Goal: Obtain resource: Obtain resource

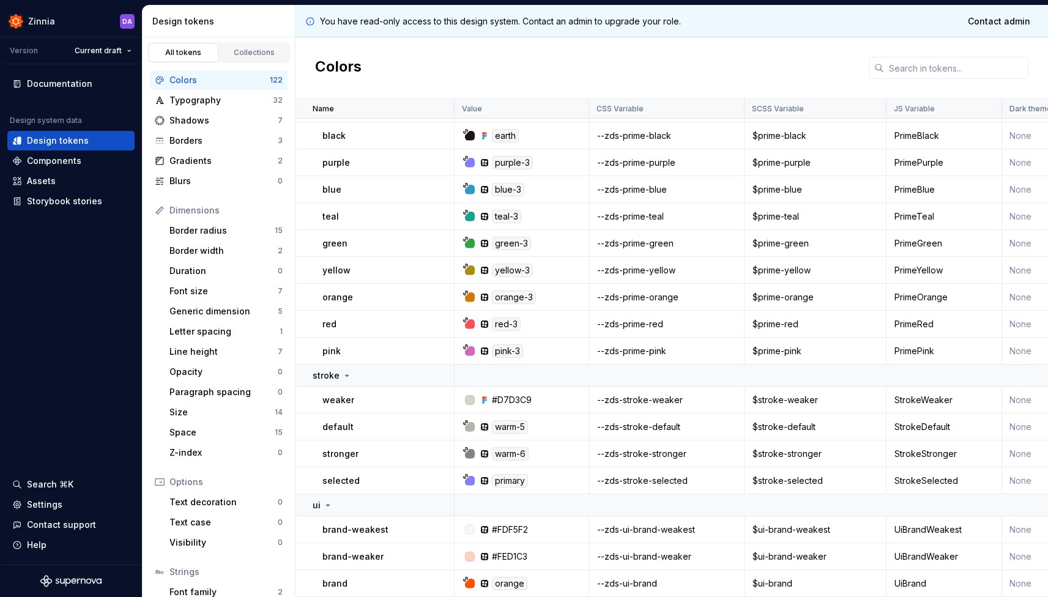
scroll to position [159, 0]
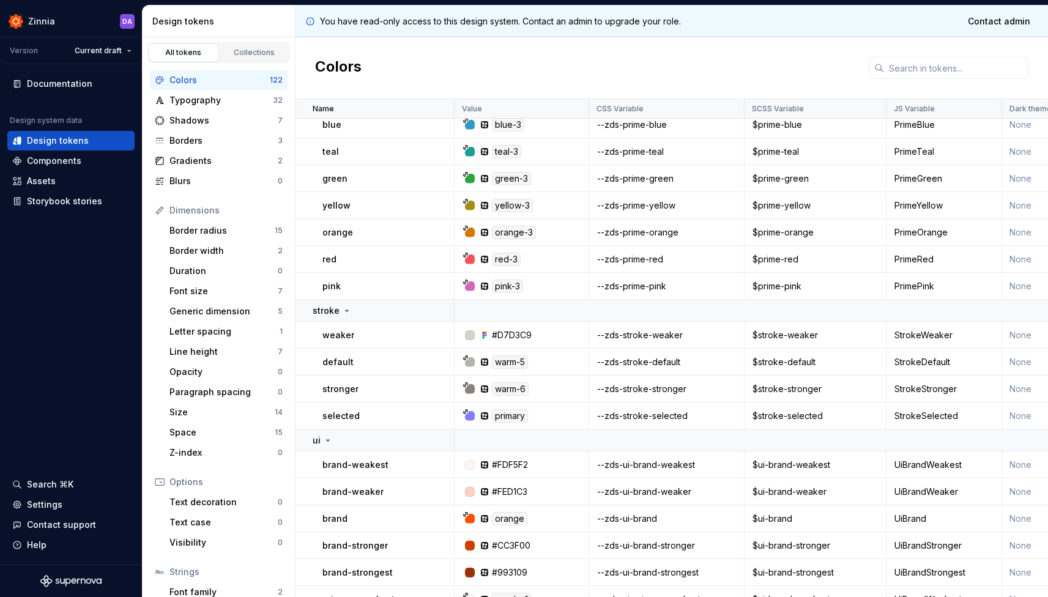
click at [510, 203] on div "yellow-3" at bounding box center [512, 205] width 41 height 13
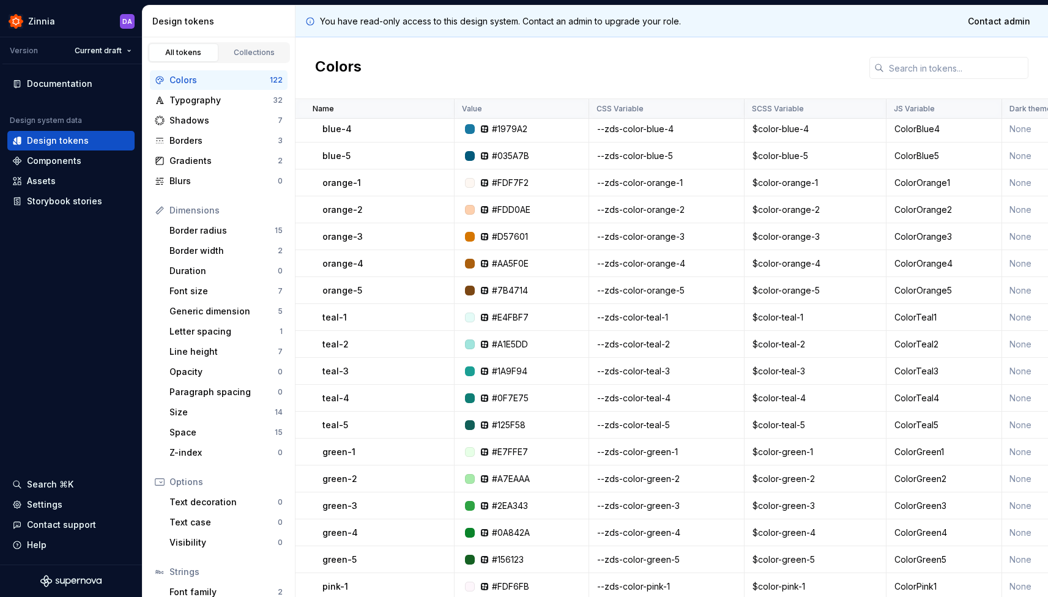
scroll to position [2621, 0]
click at [502, 314] on div "#E4FBF7" at bounding box center [510, 317] width 37 height 12
copy div "#E4FBF7"
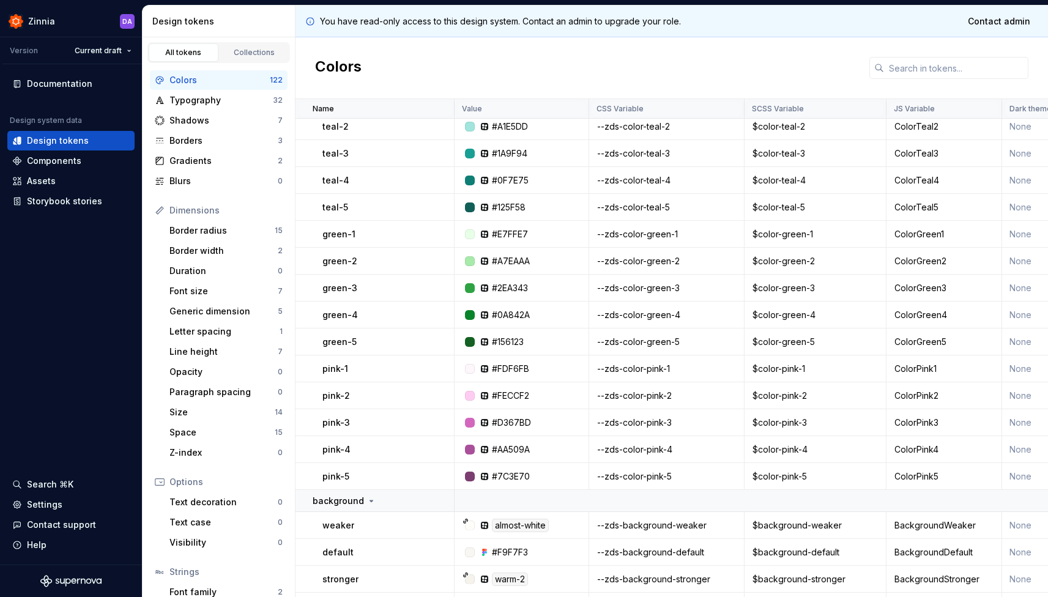
scroll to position [2854, 0]
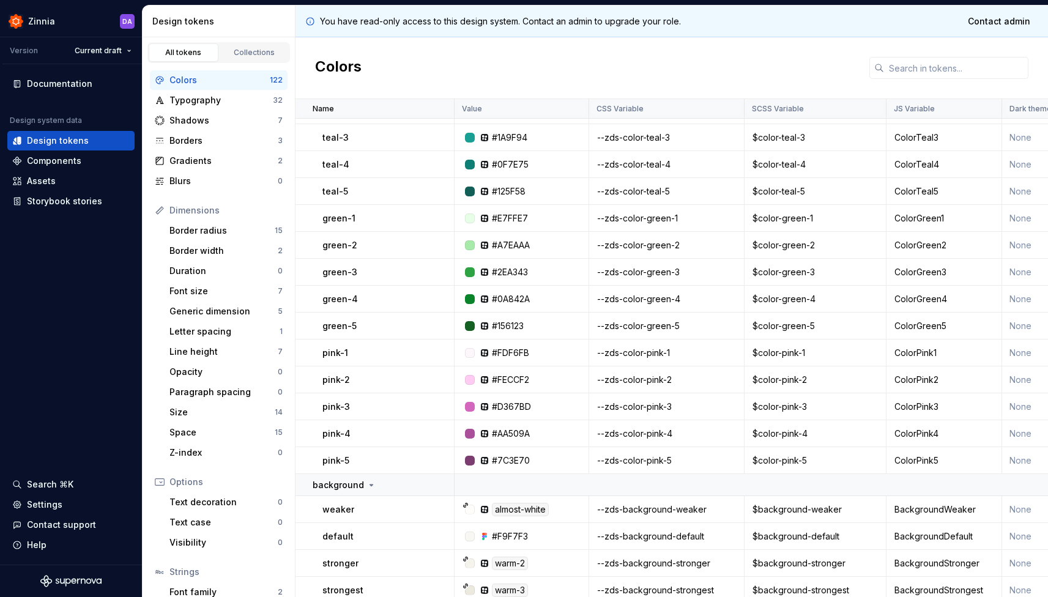
click at [501, 349] on div "#FDF6FB" at bounding box center [510, 353] width 37 height 12
copy div "#FDF6FB"
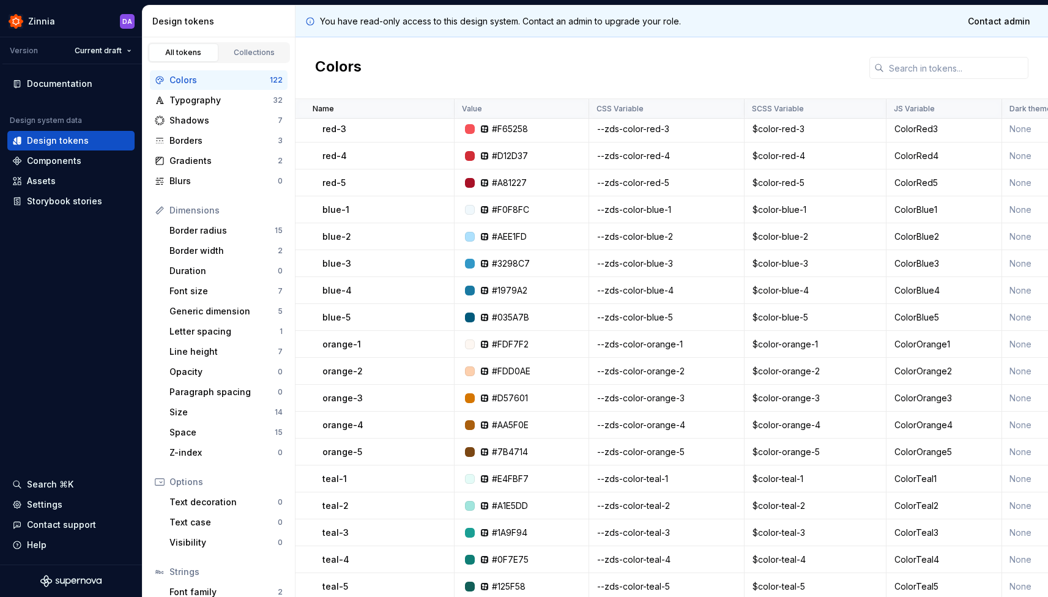
scroll to position [2376, 0]
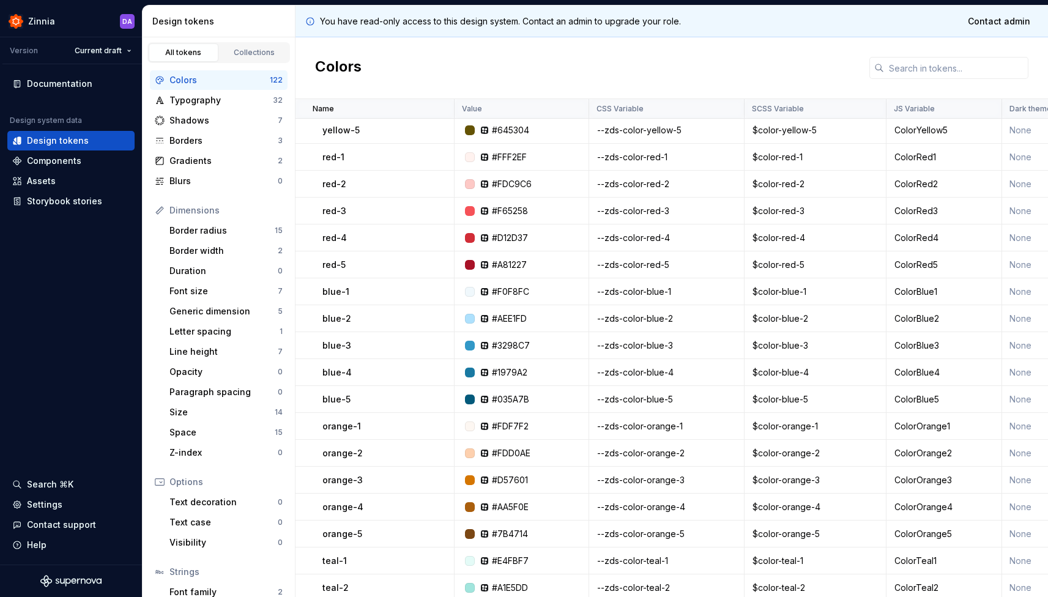
click at [503, 292] on div "#F0F8FC" at bounding box center [510, 292] width 37 height 12
copy div "#F0F8FC"
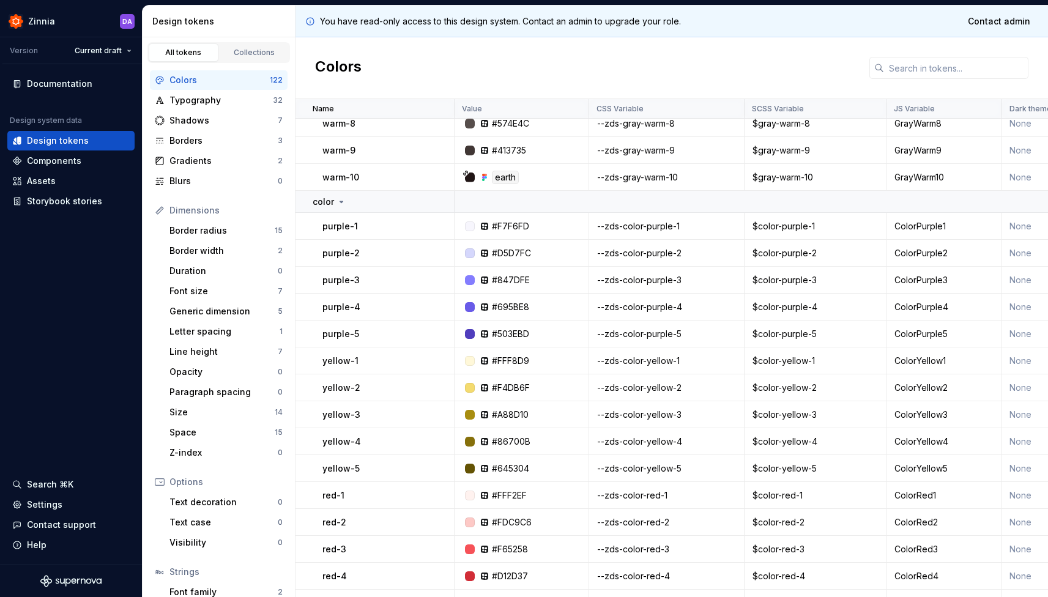
scroll to position [2010, 0]
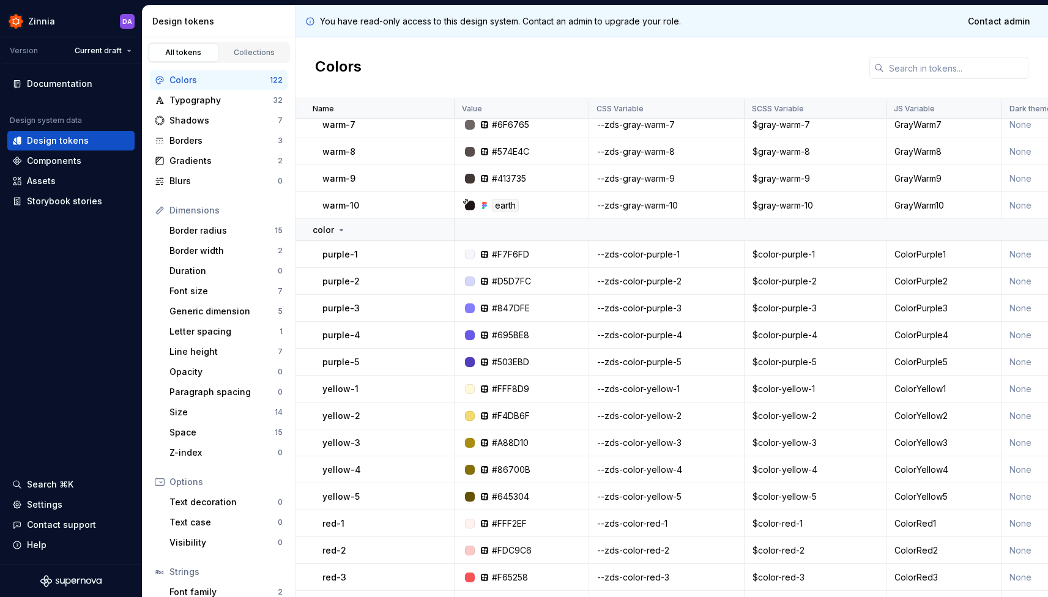
click at [506, 253] on div "#F7F6FD" at bounding box center [510, 254] width 37 height 12
copy div "#F7F6FD"
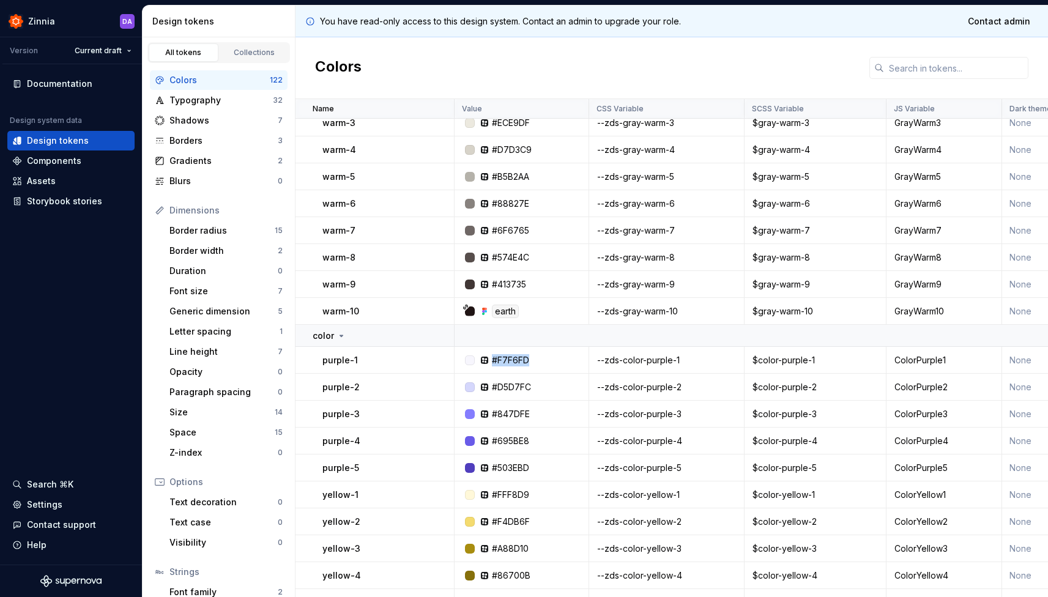
scroll to position [1906, 0]
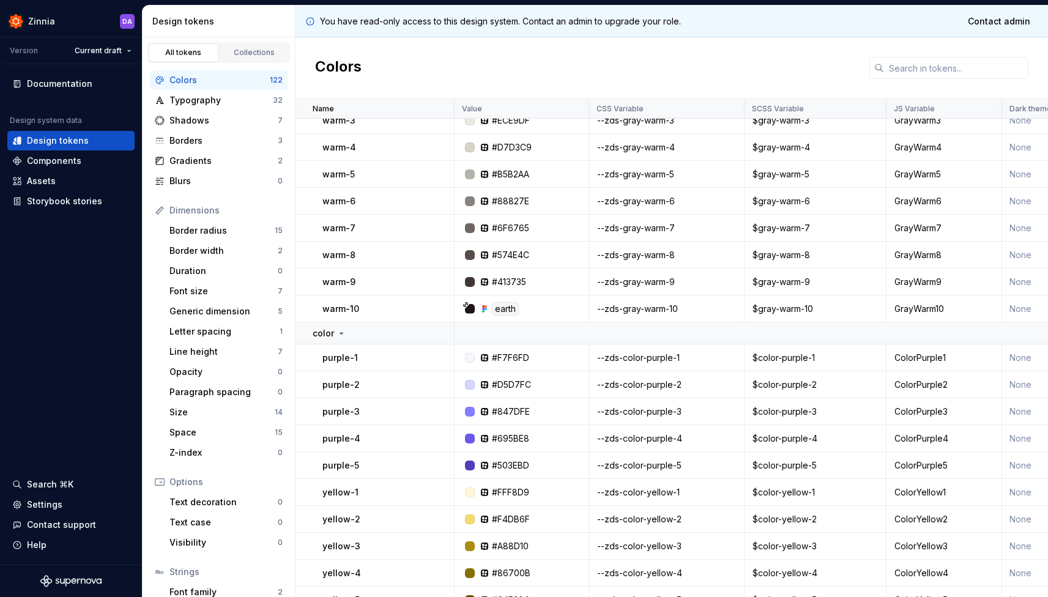
click at [501, 256] on div "#574E4C" at bounding box center [510, 255] width 37 height 12
copy div "#574E4C"
